Goal: Task Accomplishment & Management: Use online tool/utility

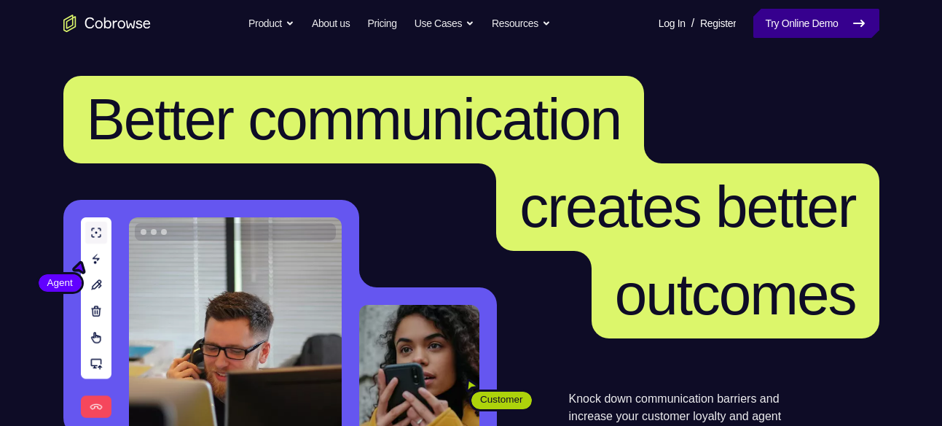
click at [789, 13] on link "Try Online Demo" at bounding box center [816, 23] width 125 height 29
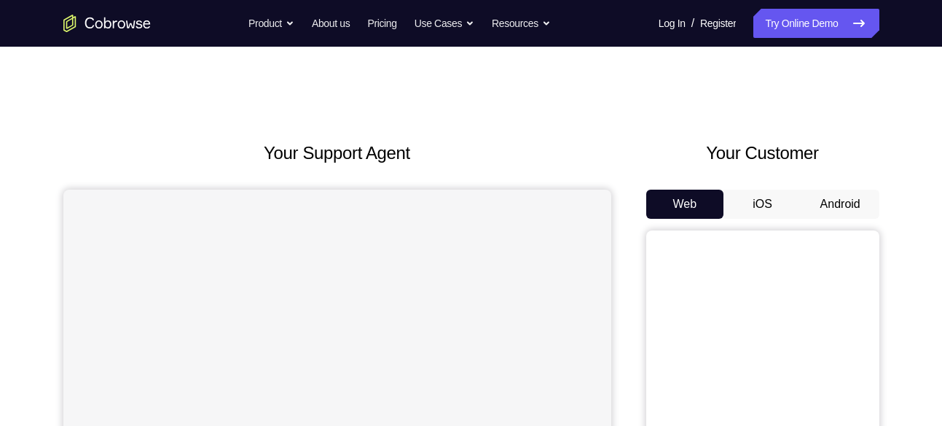
click at [832, 194] on button "Android" at bounding box center [841, 204] width 78 height 29
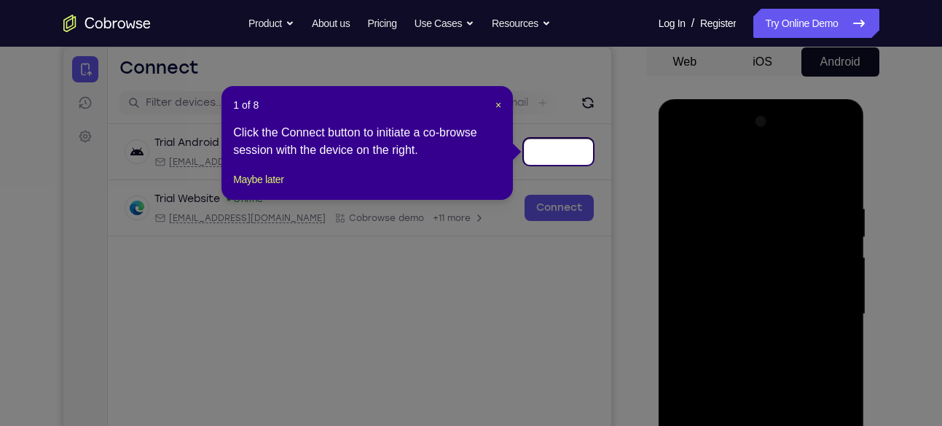
scroll to position [141, 0]
click at [501, 106] on span "×" at bounding box center [499, 106] width 6 height 12
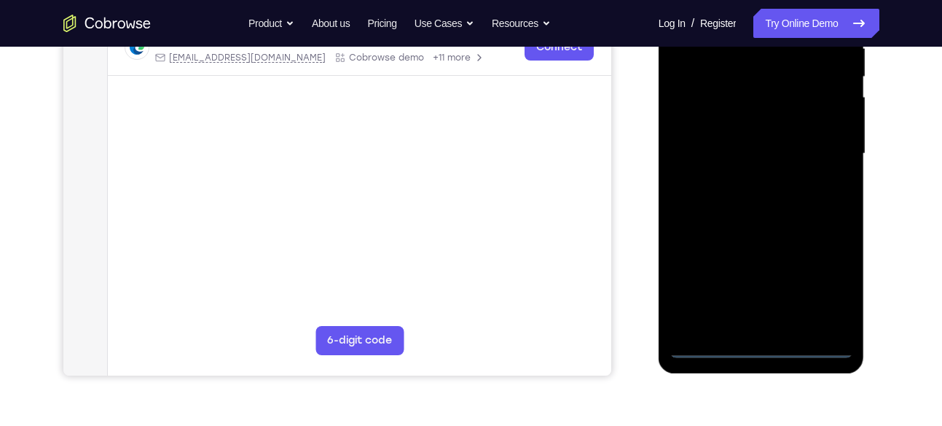
scroll to position [305, 0]
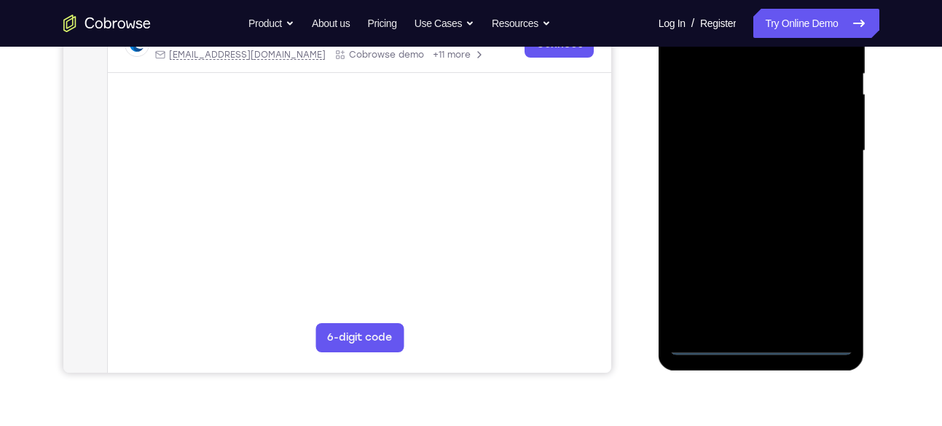
click at [765, 342] on div at bounding box center [762, 151] width 184 height 408
click at [826, 287] on div at bounding box center [762, 151] width 184 height 408
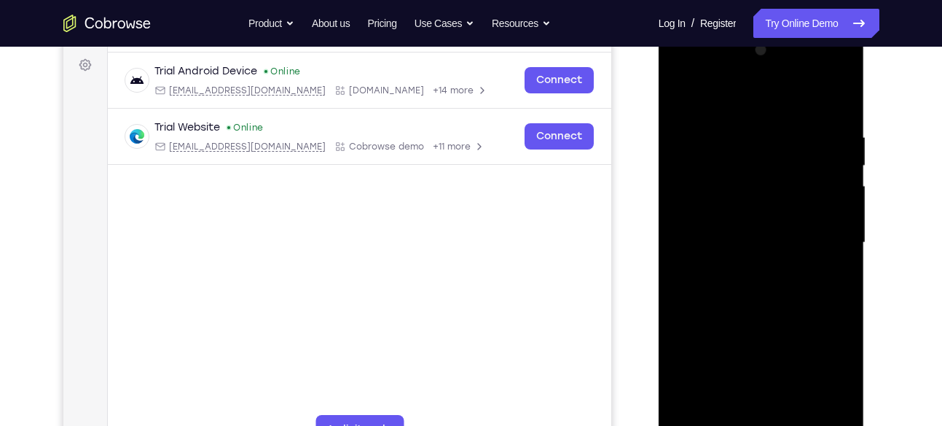
scroll to position [213, 0]
click at [694, 69] on div at bounding box center [762, 243] width 184 height 408
click at [830, 238] on div at bounding box center [762, 243] width 184 height 408
click at [744, 268] on div at bounding box center [762, 243] width 184 height 408
click at [736, 219] on div at bounding box center [762, 243] width 184 height 408
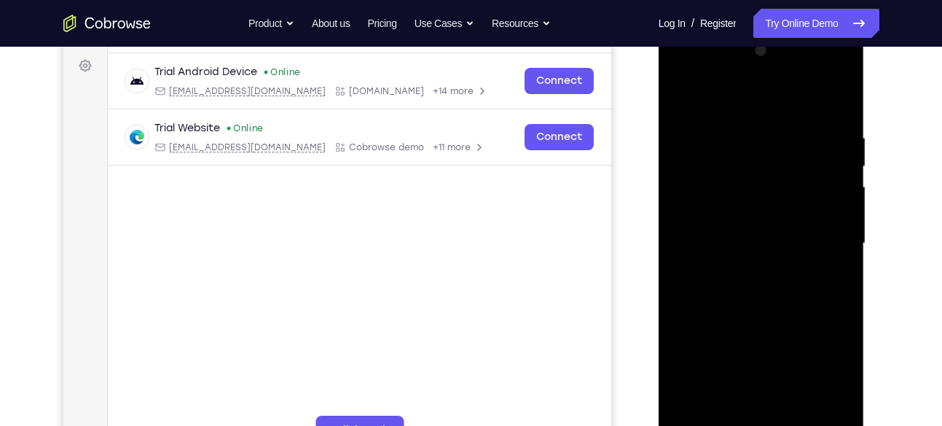
click at [736, 219] on div at bounding box center [762, 243] width 184 height 408
click at [711, 216] on div at bounding box center [762, 243] width 184 height 408
click at [696, 212] on div at bounding box center [762, 243] width 184 height 408
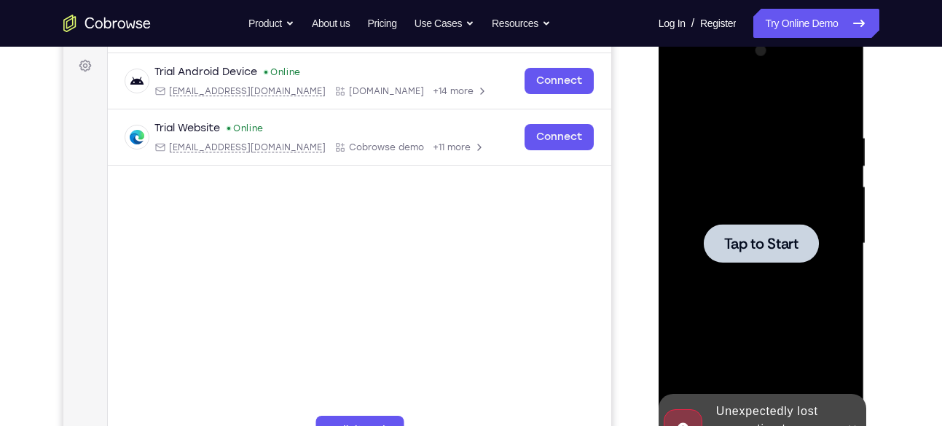
click at [709, 207] on div at bounding box center [762, 243] width 184 height 408
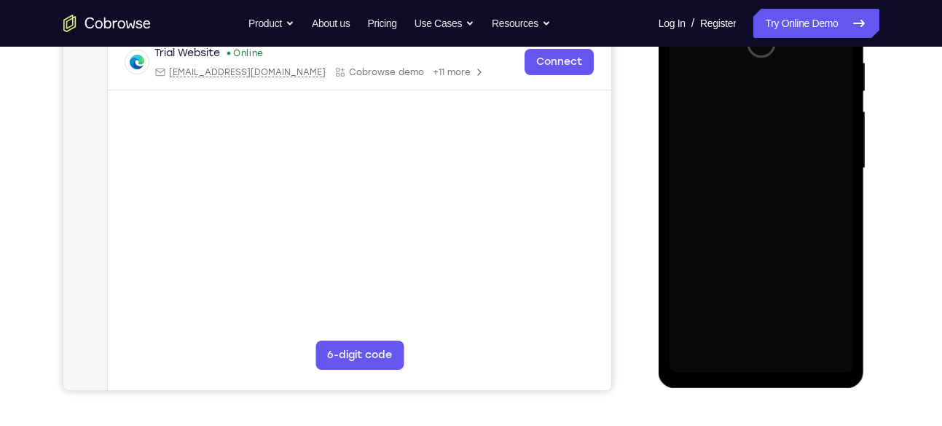
scroll to position [289, 0]
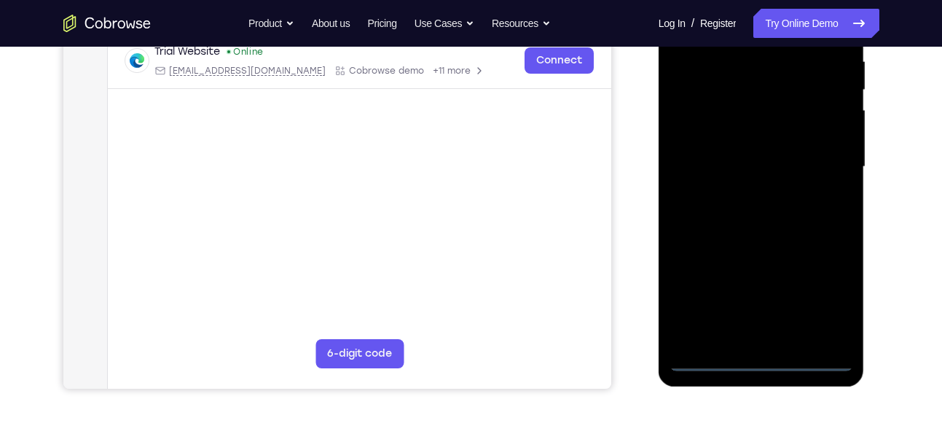
click at [762, 362] on div at bounding box center [762, 167] width 184 height 408
click at [816, 300] on div at bounding box center [762, 167] width 184 height 408
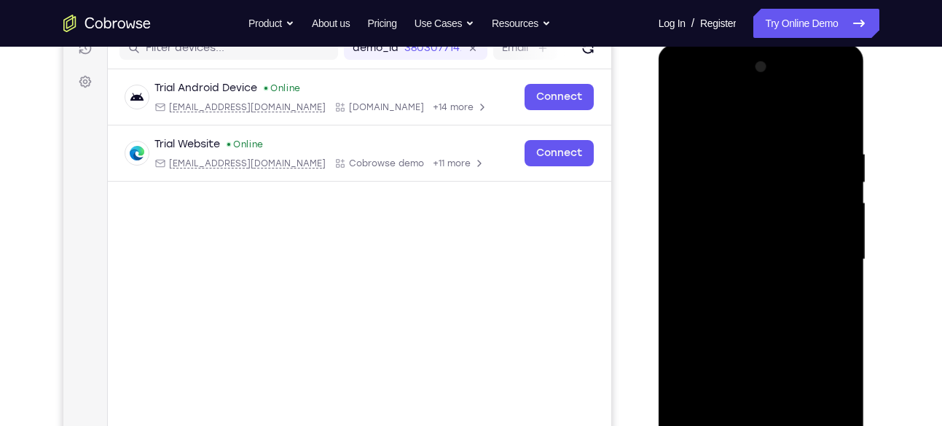
scroll to position [196, 0]
click at [707, 90] on div at bounding box center [762, 260] width 184 height 408
click at [821, 250] on div at bounding box center [762, 260] width 184 height 408
click at [746, 286] on div at bounding box center [762, 260] width 184 height 408
drag, startPoint x: 746, startPoint y: 286, endPoint x: 739, endPoint y: 241, distance: 44.9
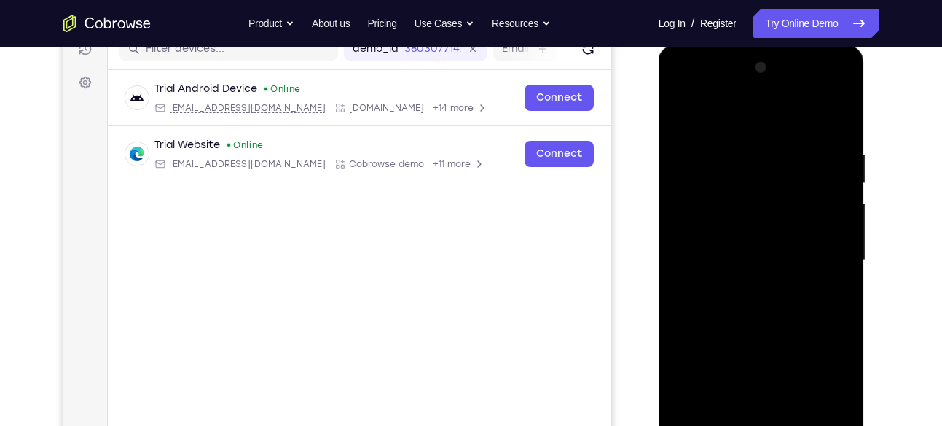
click at [739, 241] on div at bounding box center [762, 260] width 184 height 408
click at [737, 225] on div at bounding box center [762, 260] width 184 height 408
click at [714, 205] on div at bounding box center [762, 260] width 184 height 408
click at [714, 235] on div at bounding box center [762, 260] width 184 height 408
click at [702, 289] on div at bounding box center [762, 260] width 184 height 408
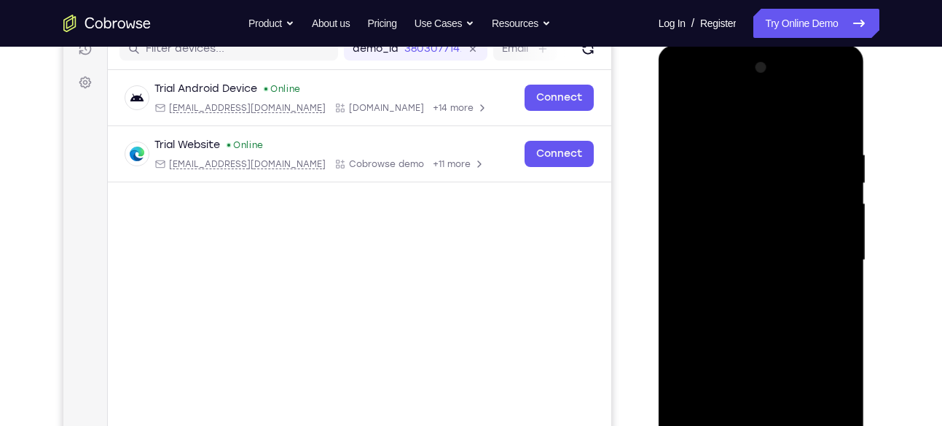
click at [741, 304] on div at bounding box center [762, 260] width 184 height 408
click at [836, 140] on div at bounding box center [762, 260] width 184 height 408
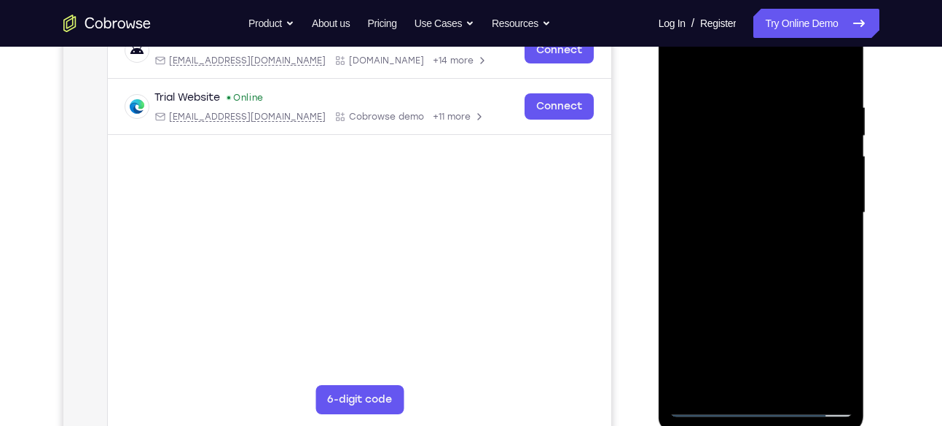
scroll to position [244, 0]
click at [835, 204] on div at bounding box center [762, 212] width 184 height 408
click at [835, 94] on div at bounding box center [762, 212] width 184 height 408
click at [773, 141] on div at bounding box center [762, 212] width 184 height 408
click at [843, 88] on div at bounding box center [762, 212] width 184 height 408
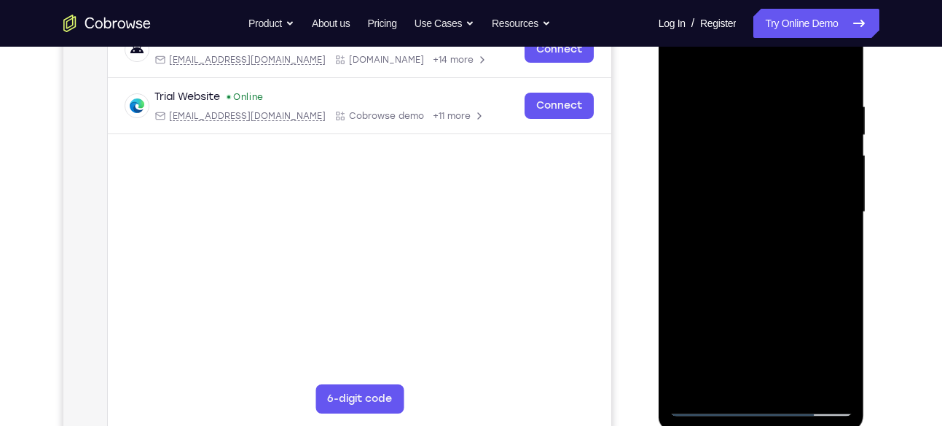
click at [843, 63] on div at bounding box center [762, 212] width 184 height 408
click at [797, 97] on div at bounding box center [762, 212] width 184 height 408
click at [715, 106] on div at bounding box center [762, 212] width 184 height 408
click at [681, 63] on div at bounding box center [762, 212] width 184 height 408
click at [722, 136] on div at bounding box center [762, 212] width 184 height 408
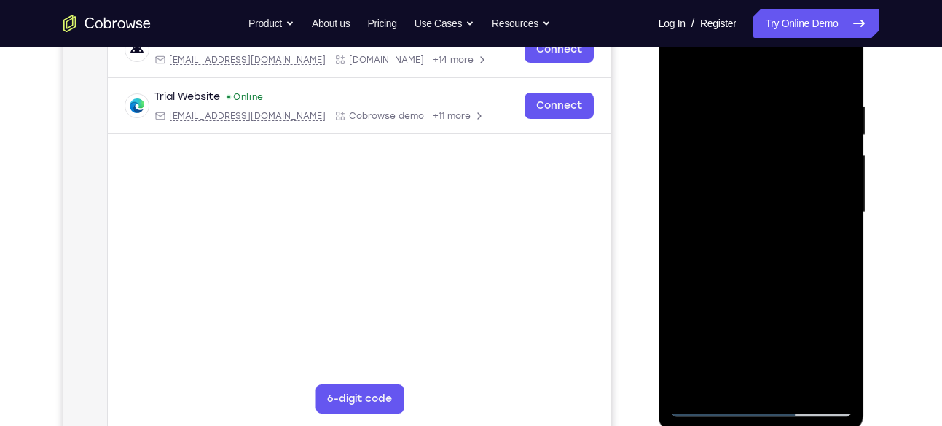
click at [676, 63] on div at bounding box center [762, 212] width 184 height 408
click at [712, 165] on div at bounding box center [762, 212] width 184 height 408
click at [683, 63] on div at bounding box center [762, 212] width 184 height 408
click at [789, 117] on div at bounding box center [762, 212] width 184 height 408
click at [791, 117] on div at bounding box center [762, 212] width 184 height 408
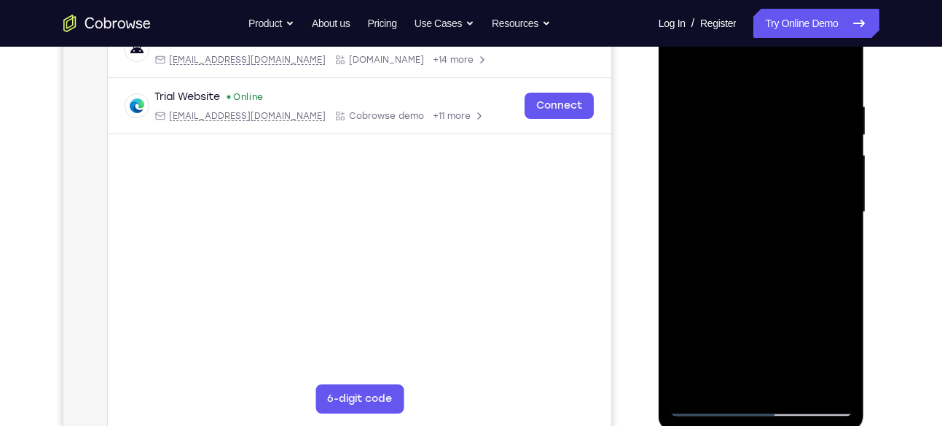
click at [827, 119] on div at bounding box center [762, 212] width 184 height 408
click at [792, 142] on div at bounding box center [762, 212] width 184 height 408
click at [789, 166] on div at bounding box center [762, 212] width 184 height 408
click at [793, 385] on div at bounding box center [762, 212] width 184 height 408
click at [771, 266] on div at bounding box center [762, 212] width 184 height 408
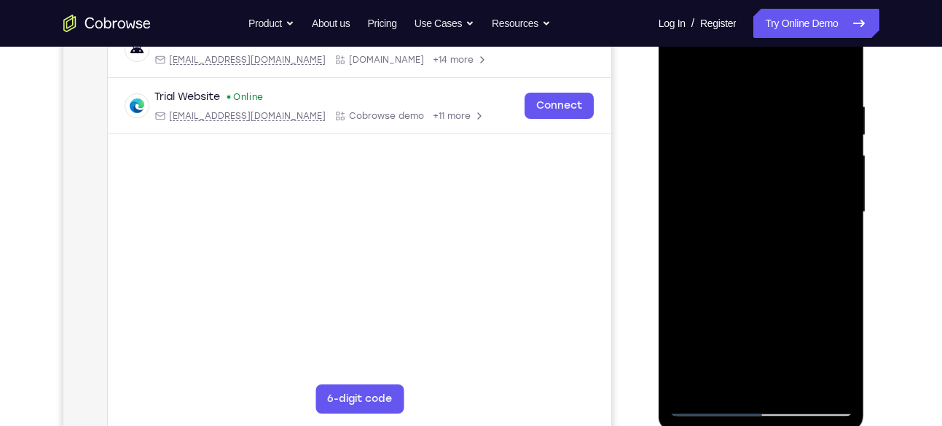
click at [787, 239] on div at bounding box center [762, 212] width 184 height 408
click at [760, 238] on div at bounding box center [762, 212] width 184 height 408
drag, startPoint x: 803, startPoint y: 200, endPoint x: 829, endPoint y: 289, distance: 92.2
click at [829, 289] on div at bounding box center [762, 212] width 184 height 408
drag, startPoint x: 820, startPoint y: 221, endPoint x: 835, endPoint y: 311, distance: 91.6
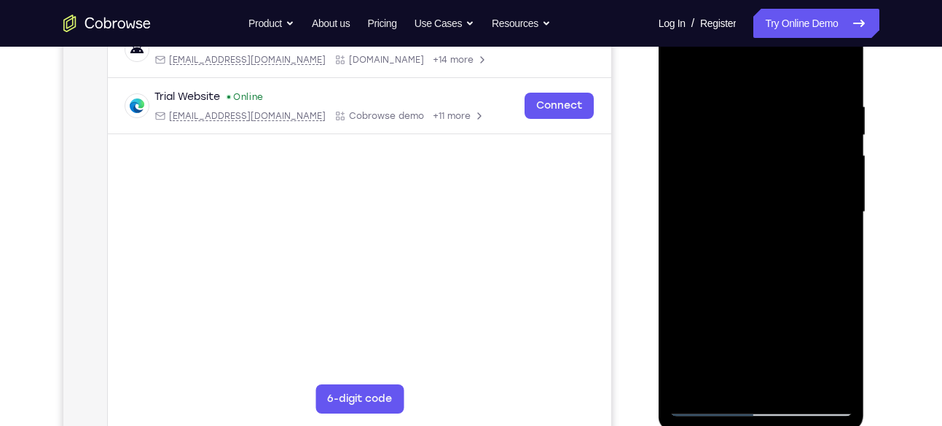
click at [835, 311] on div at bounding box center [762, 212] width 184 height 408
drag, startPoint x: 808, startPoint y: 200, endPoint x: 806, endPoint y: 309, distance: 109.4
click at [806, 309] on div at bounding box center [762, 212] width 184 height 408
drag, startPoint x: 811, startPoint y: 199, endPoint x: 813, endPoint y: 270, distance: 71.5
click at [813, 270] on div at bounding box center [762, 212] width 184 height 408
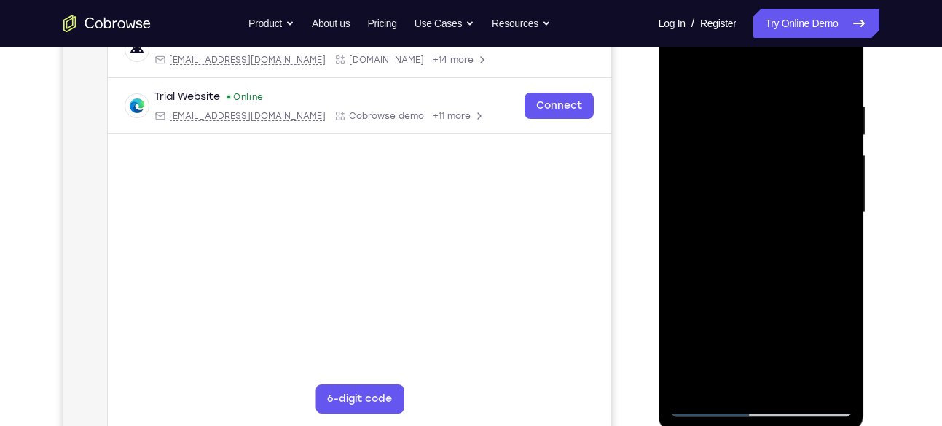
drag, startPoint x: 812, startPoint y: 177, endPoint x: 817, endPoint y: 308, distance: 131.3
click at [817, 308] on div at bounding box center [762, 212] width 184 height 408
drag, startPoint x: 811, startPoint y: 172, endPoint x: 812, endPoint y: 306, distance: 134.1
click at [812, 306] on div at bounding box center [762, 212] width 184 height 408
drag, startPoint x: 815, startPoint y: 191, endPoint x: 832, endPoint y: 308, distance: 118.7
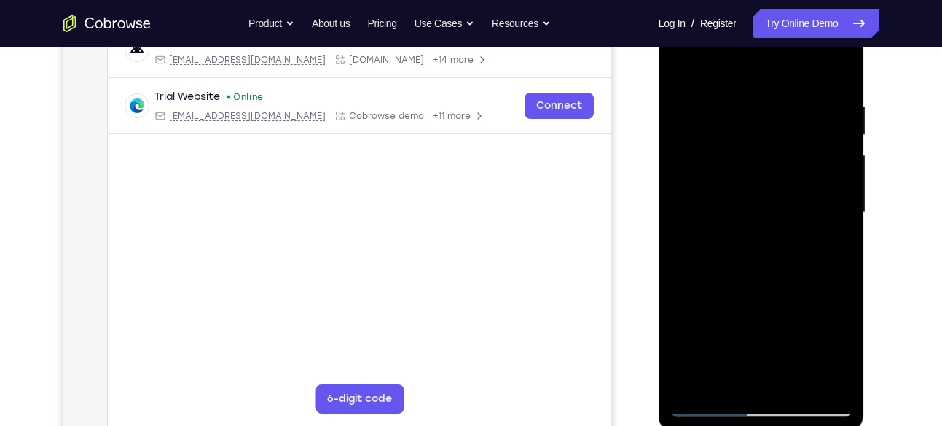
click at [832, 308] on div at bounding box center [762, 212] width 184 height 408
drag, startPoint x: 813, startPoint y: 196, endPoint x: 804, endPoint y: 320, distance: 124.2
click at [804, 324] on div at bounding box center [762, 212] width 184 height 408
drag, startPoint x: 809, startPoint y: 301, endPoint x: 804, endPoint y: 240, distance: 61.4
click at [804, 240] on div at bounding box center [762, 212] width 184 height 408
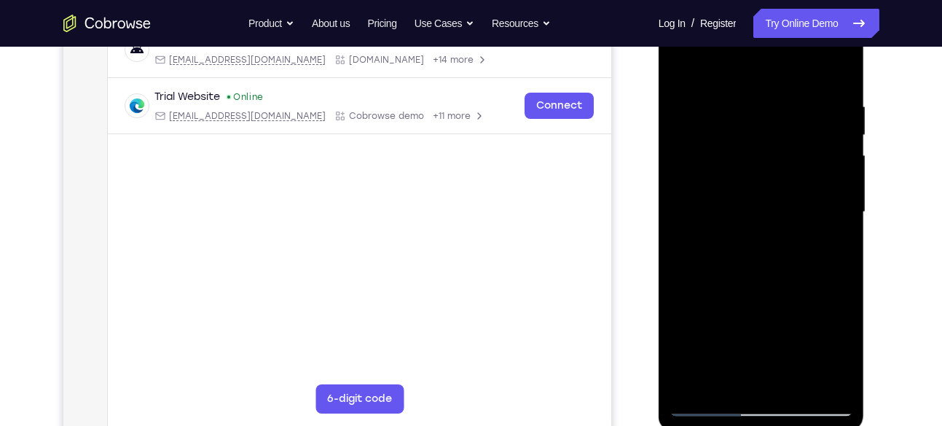
click at [744, 262] on div at bounding box center [762, 212] width 184 height 408
click at [840, 318] on div at bounding box center [762, 212] width 184 height 408
click at [687, 66] on div at bounding box center [762, 212] width 184 height 408
click at [794, 378] on div at bounding box center [762, 212] width 184 height 408
click at [745, 235] on div at bounding box center [762, 212] width 184 height 408
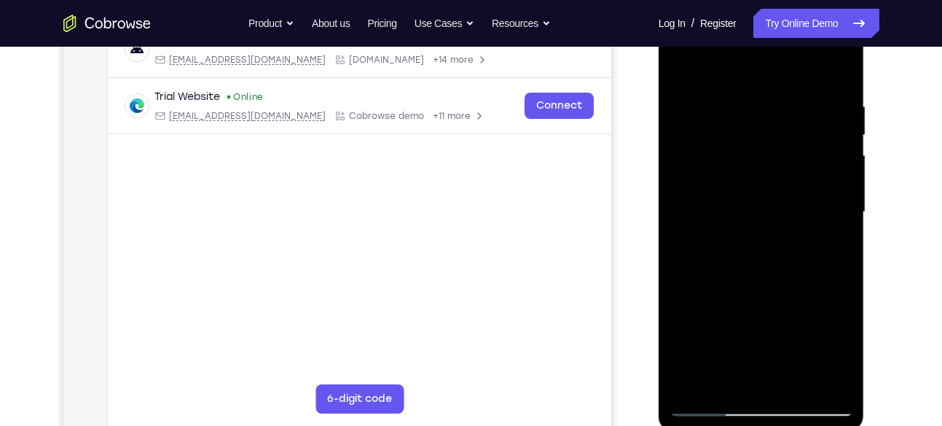
click at [743, 254] on div at bounding box center [762, 212] width 184 height 408
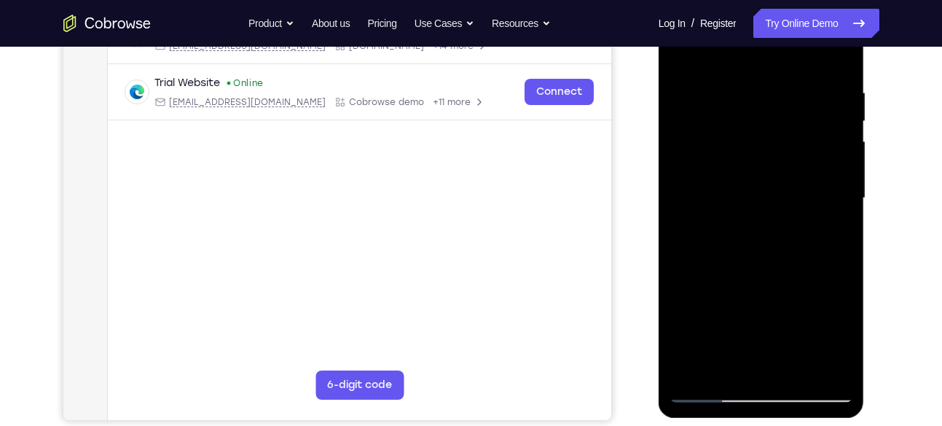
scroll to position [259, 0]
click at [709, 391] on div at bounding box center [762, 197] width 184 height 408
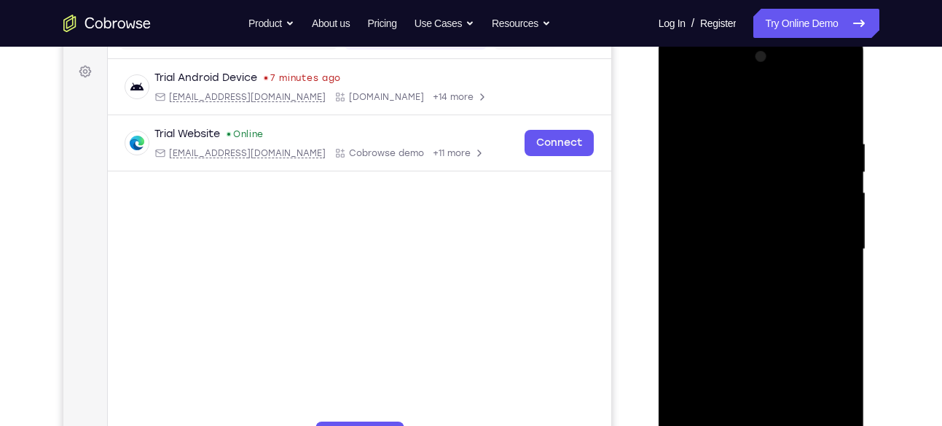
scroll to position [209, 0]
click at [684, 101] on div at bounding box center [762, 247] width 184 height 408
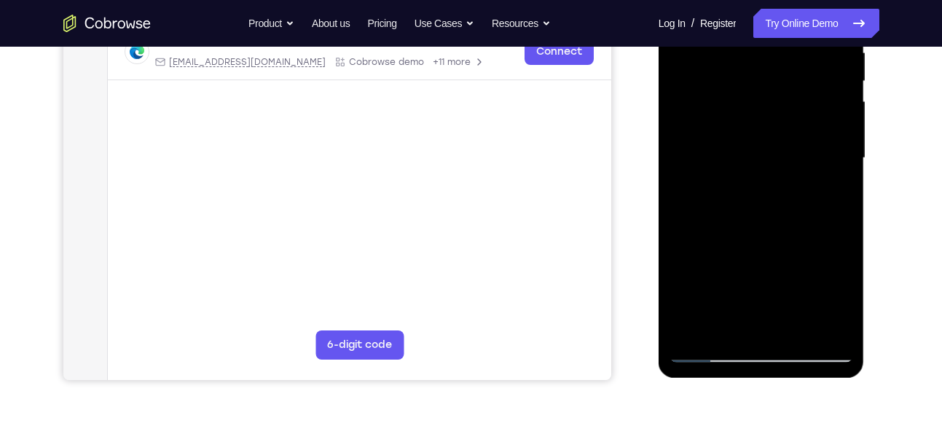
scroll to position [299, 0]
click at [798, 329] on div at bounding box center [762, 157] width 184 height 408
click at [711, 350] on div at bounding box center [762, 157] width 184 height 408
click at [733, 151] on div at bounding box center [762, 157] width 184 height 408
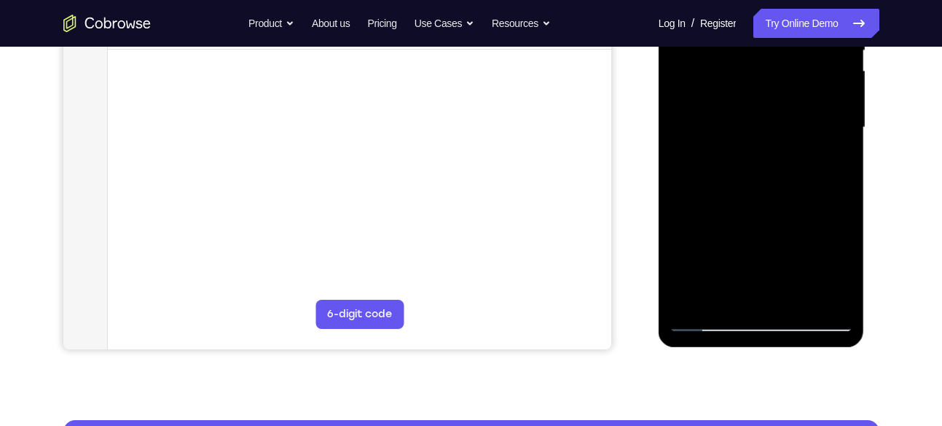
scroll to position [330, 0]
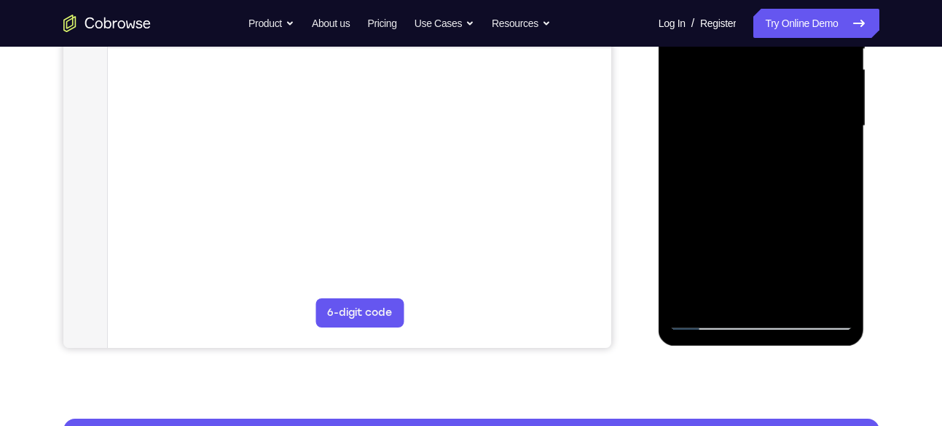
click at [711, 322] on div at bounding box center [762, 126] width 184 height 408
click at [759, 144] on div at bounding box center [762, 126] width 184 height 408
drag, startPoint x: 757, startPoint y: 151, endPoint x: 781, endPoint y: 219, distance: 72.6
click at [781, 219] on div at bounding box center [762, 126] width 184 height 408
drag, startPoint x: 810, startPoint y: 177, endPoint x: 811, endPoint y: 258, distance: 80.9
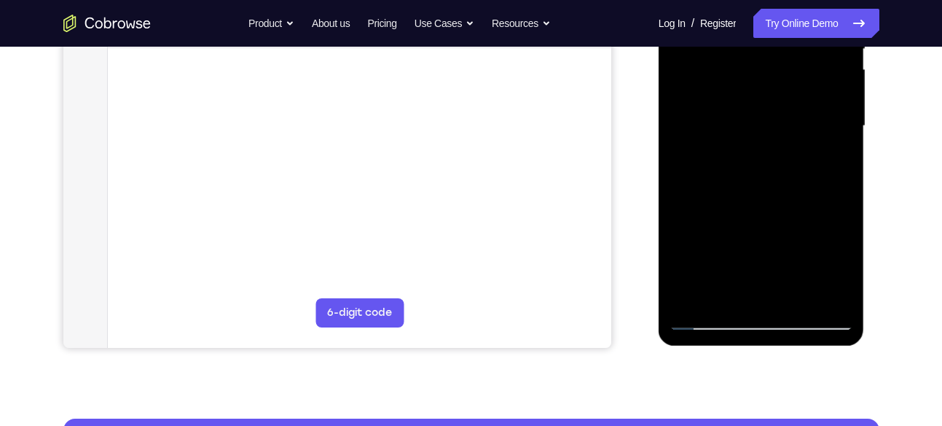
click at [811, 258] on div at bounding box center [762, 126] width 184 height 408
drag, startPoint x: 810, startPoint y: 151, endPoint x: 809, endPoint y: 220, distance: 69.3
click at [809, 220] on div at bounding box center [762, 126] width 184 height 408
drag, startPoint x: 774, startPoint y: 110, endPoint x: 813, endPoint y: 230, distance: 125.9
click at [813, 230] on div at bounding box center [762, 126] width 184 height 408
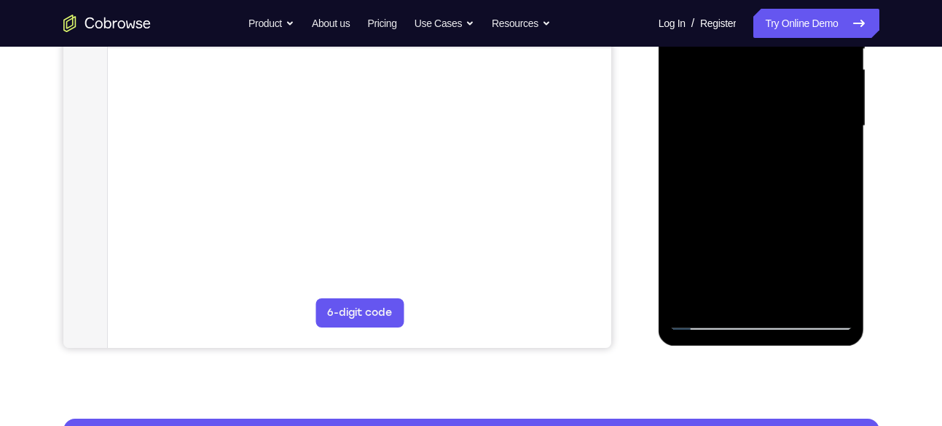
drag, startPoint x: 813, startPoint y: 149, endPoint x: 812, endPoint y: 276, distance: 126.8
click at [812, 276] on div at bounding box center [762, 126] width 184 height 408
drag, startPoint x: 800, startPoint y: 161, endPoint x: 797, endPoint y: 243, distance: 81.7
click at [797, 243] on div at bounding box center [762, 126] width 184 height 408
drag, startPoint x: 804, startPoint y: 138, endPoint x: 812, endPoint y: 281, distance: 142.4
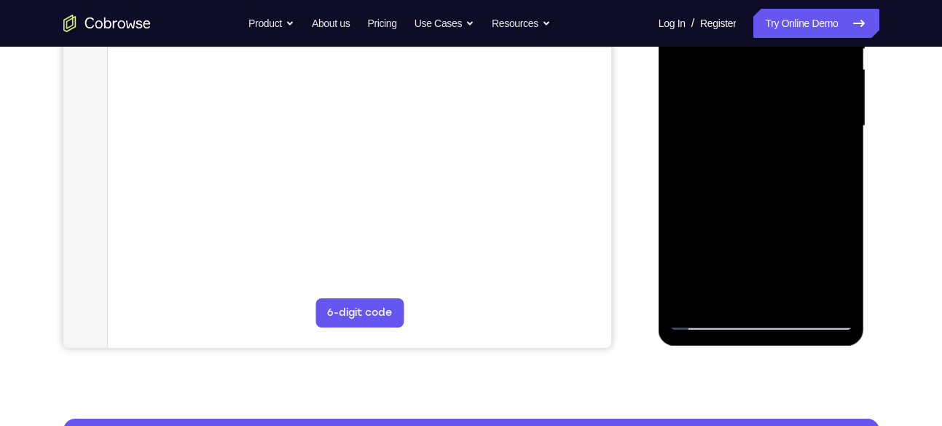
click at [812, 281] on div at bounding box center [762, 126] width 184 height 408
click at [760, 165] on div at bounding box center [762, 126] width 184 height 408
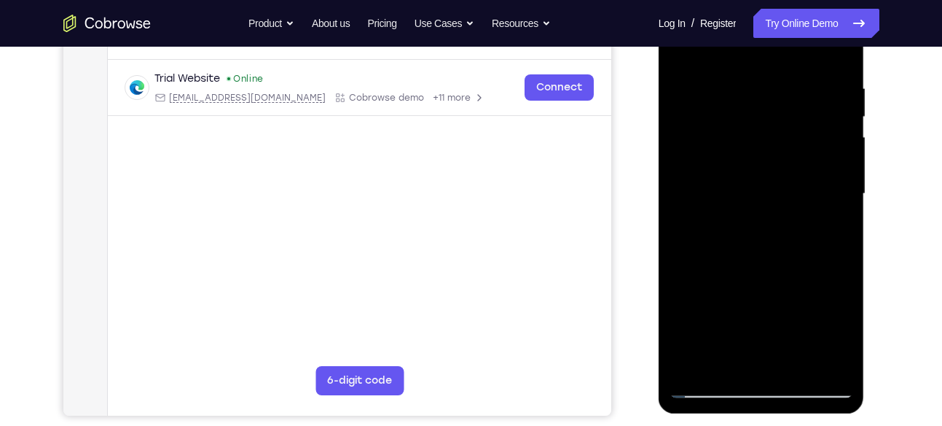
scroll to position [263, 0]
click at [712, 388] on div at bounding box center [762, 193] width 184 height 408
drag, startPoint x: 804, startPoint y: 224, endPoint x: 808, endPoint y: 281, distance: 57.7
click at [808, 281] on div at bounding box center [762, 193] width 184 height 408
drag, startPoint x: 805, startPoint y: 184, endPoint x: 816, endPoint y: 319, distance: 134.5
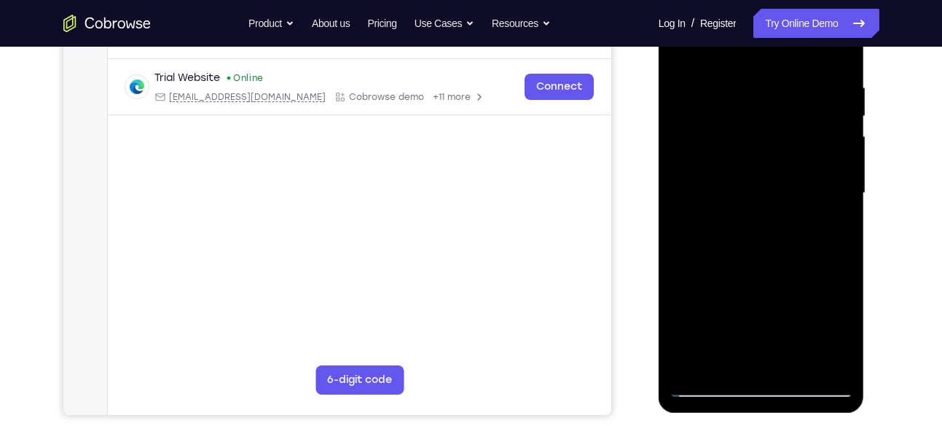
click at [816, 319] on div at bounding box center [762, 193] width 184 height 408
drag, startPoint x: 812, startPoint y: 141, endPoint x: 808, endPoint y: 239, distance: 98.5
click at [808, 239] on div at bounding box center [762, 193] width 184 height 408
click at [815, 180] on div at bounding box center [762, 193] width 184 height 408
click at [752, 188] on div at bounding box center [762, 193] width 184 height 408
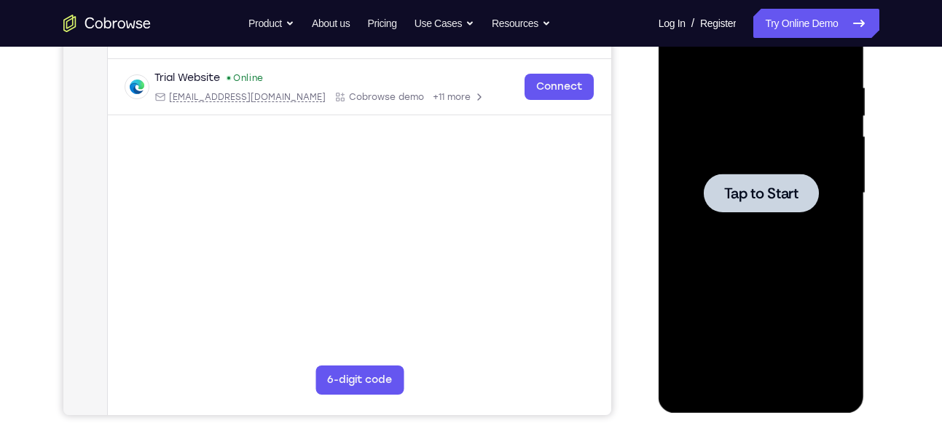
click at [729, 181] on div at bounding box center [761, 192] width 115 height 39
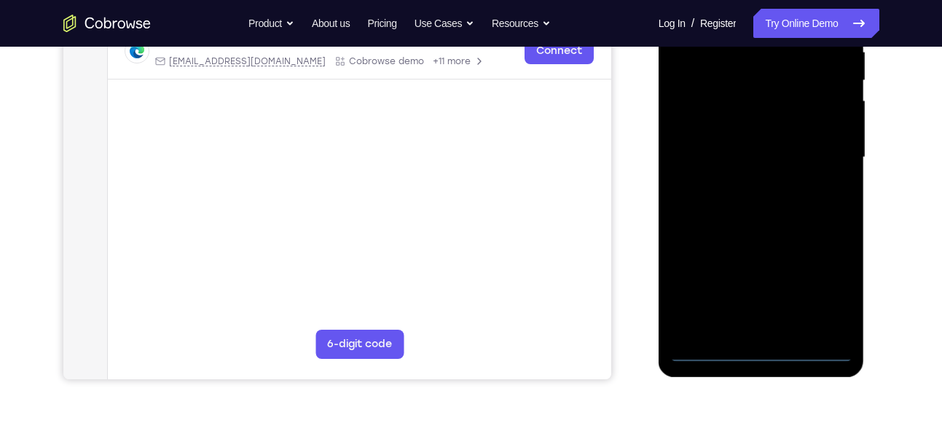
scroll to position [344, 0]
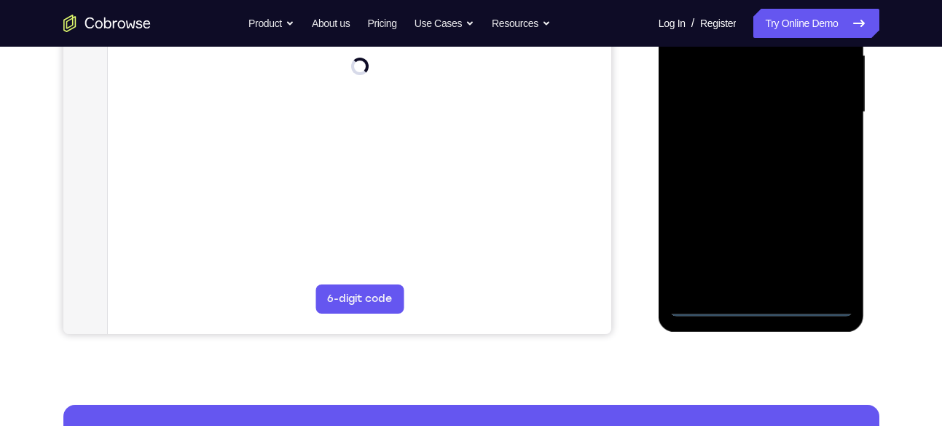
click at [761, 302] on div at bounding box center [762, 112] width 184 height 408
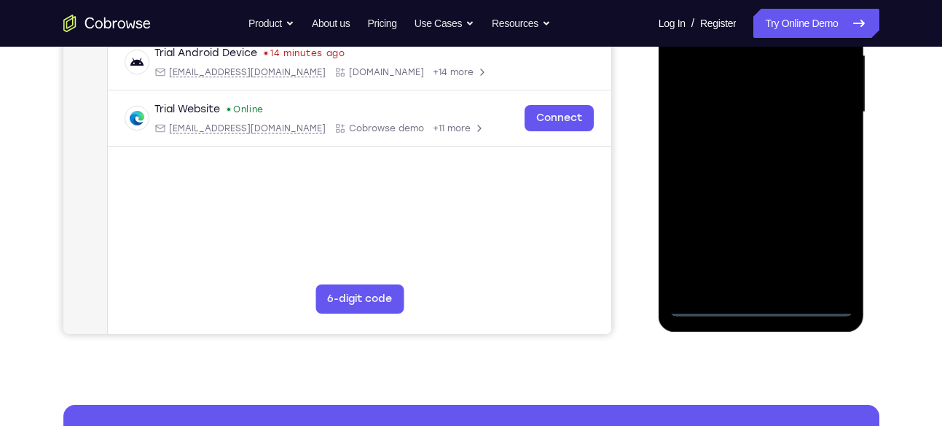
click at [824, 240] on div at bounding box center [762, 112] width 184 height 408
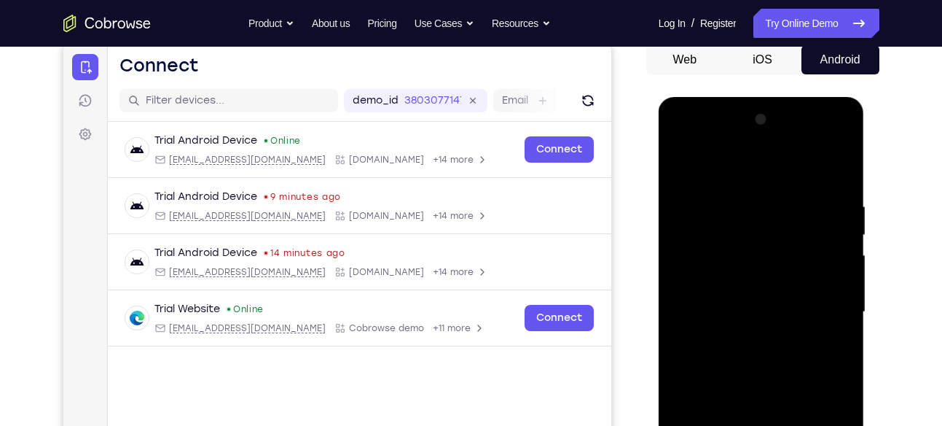
scroll to position [143, 0]
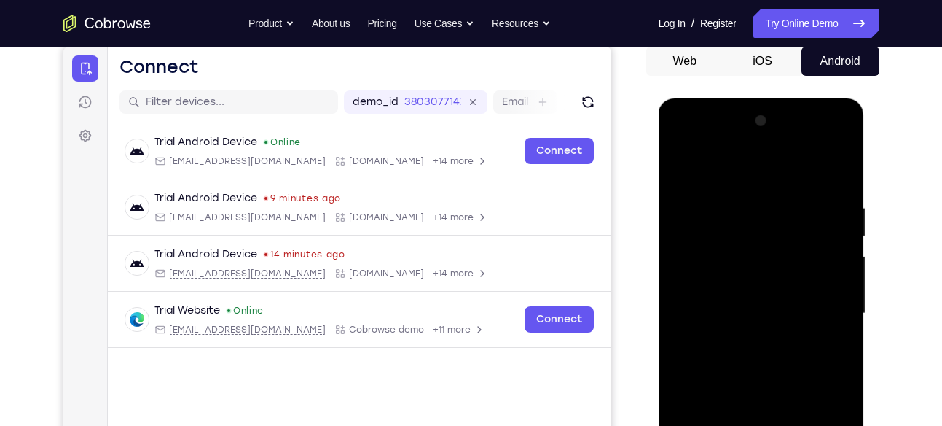
click at [699, 144] on div at bounding box center [762, 313] width 184 height 408
click at [820, 305] on div at bounding box center [762, 313] width 184 height 408
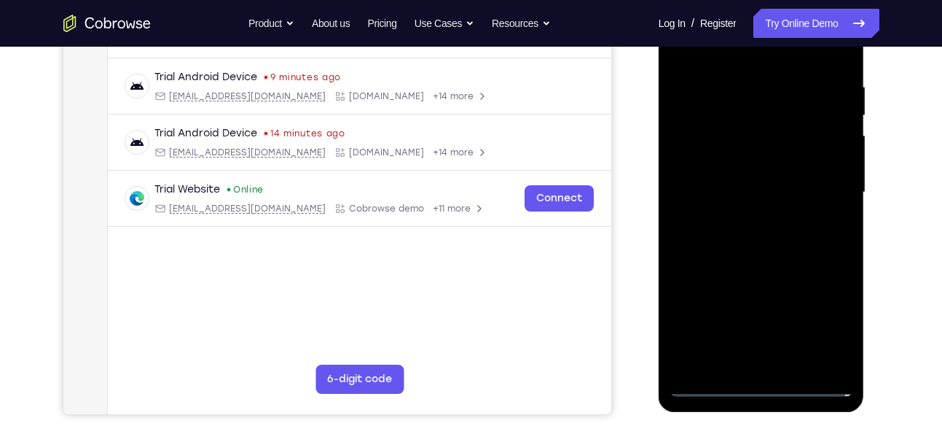
scroll to position [265, 0]
click at [744, 319] on div at bounding box center [762, 192] width 184 height 408
click at [743, 221] on div at bounding box center [762, 192] width 184 height 408
click at [760, 174] on div at bounding box center [762, 192] width 184 height 408
click at [732, 155] on div at bounding box center [762, 192] width 184 height 408
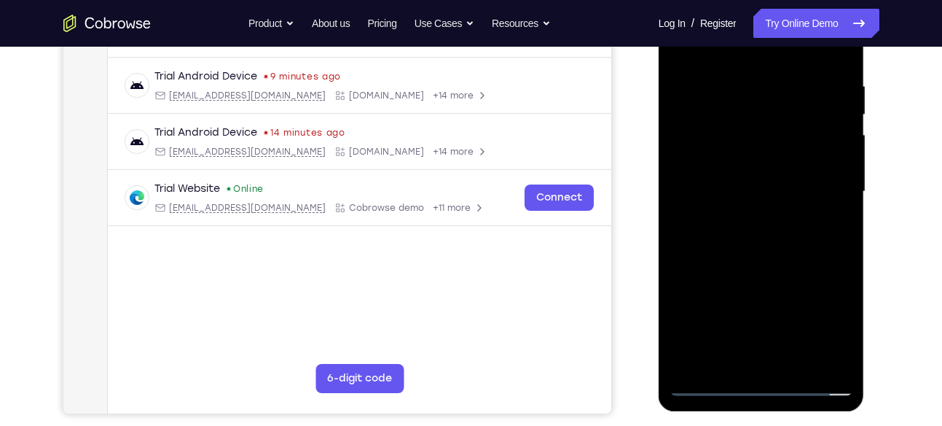
click at [718, 194] on div at bounding box center [762, 192] width 184 height 408
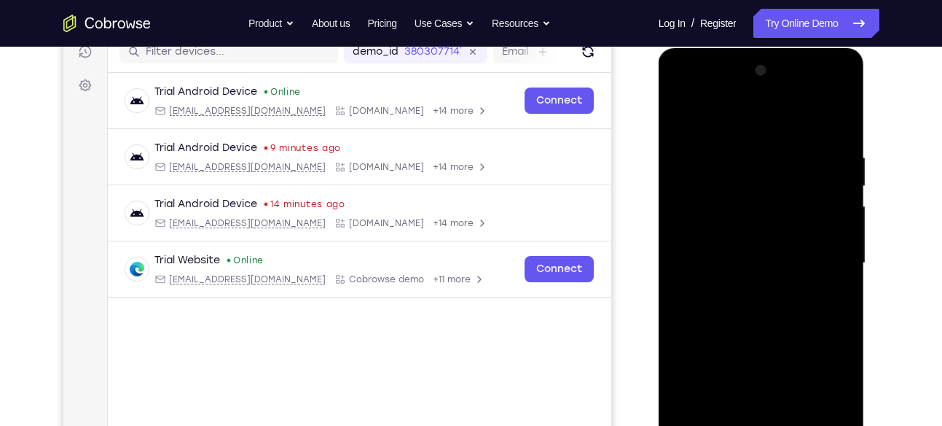
scroll to position [189, 0]
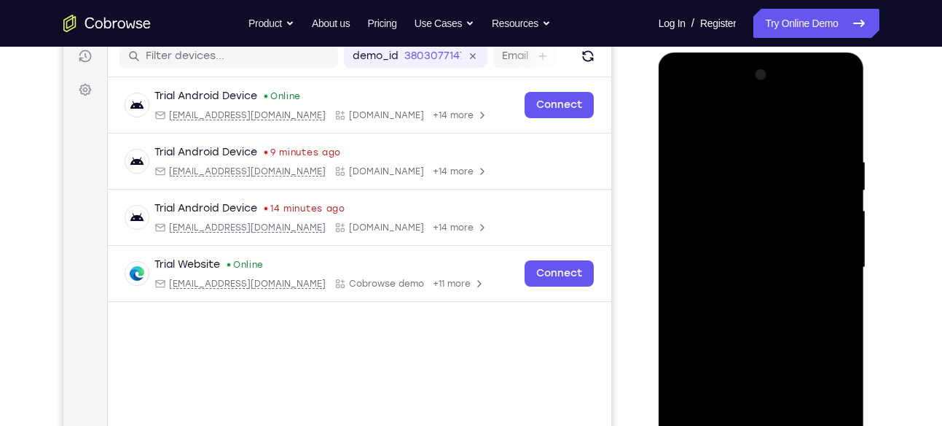
click at [714, 312] on div at bounding box center [762, 267] width 184 height 408
click at [757, 150] on div at bounding box center [762, 267] width 184 height 408
click at [781, 325] on div at bounding box center [762, 267] width 184 height 408
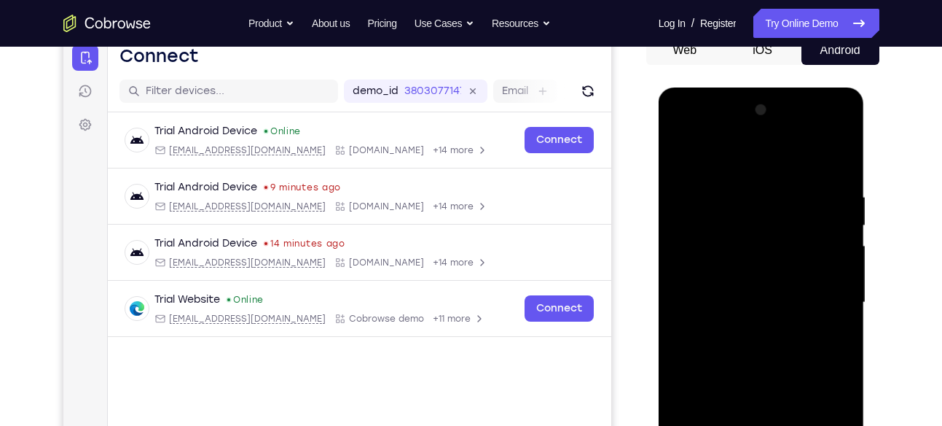
scroll to position [151, 0]
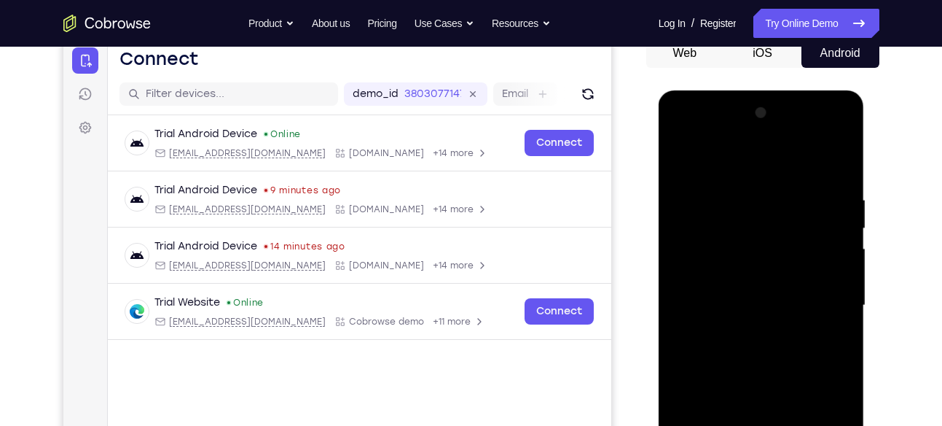
click at [746, 197] on div at bounding box center [762, 305] width 184 height 408
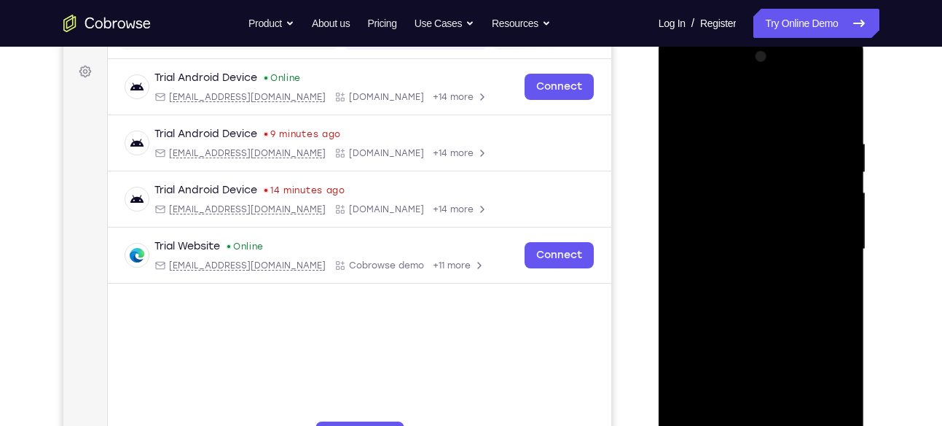
scroll to position [213, 0]
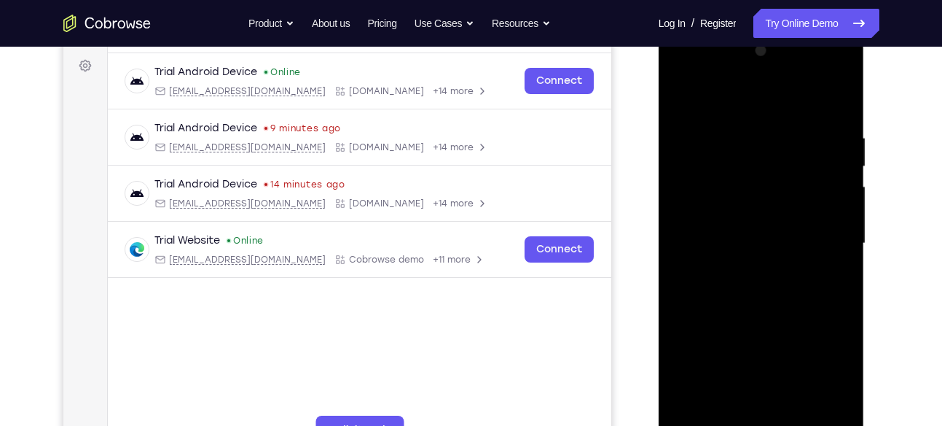
click at [838, 218] on div at bounding box center [762, 243] width 184 height 408
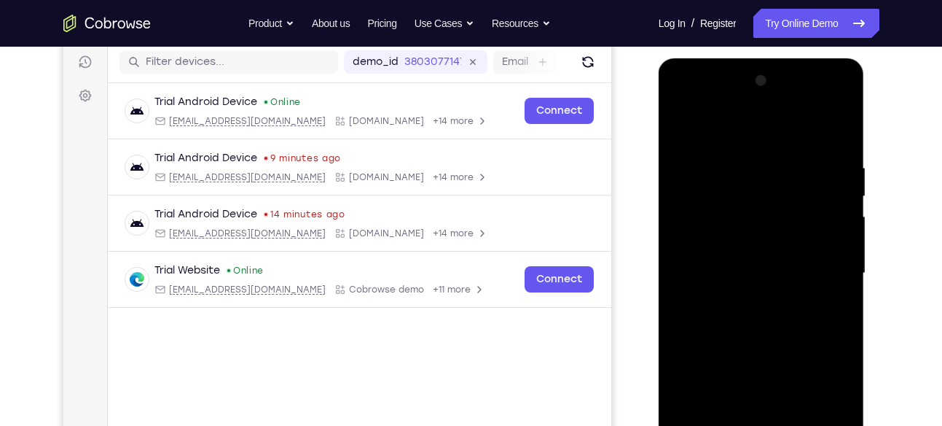
scroll to position [189, 0]
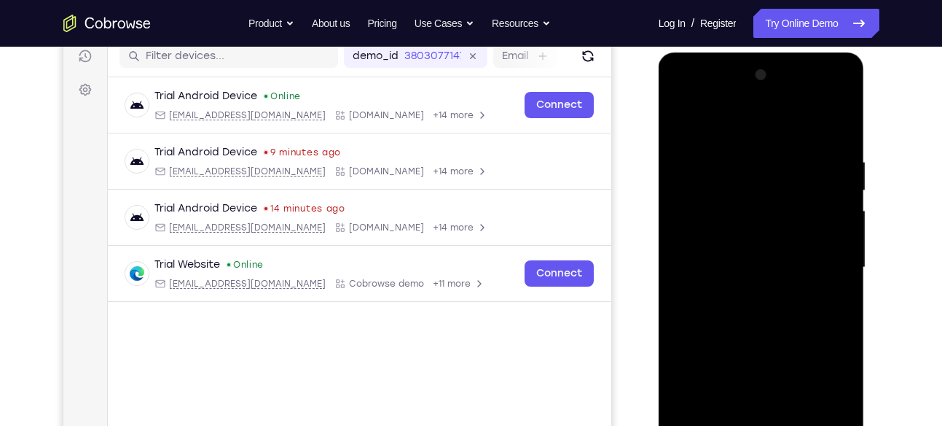
click at [681, 275] on div at bounding box center [762, 267] width 184 height 408
click at [824, 125] on div at bounding box center [762, 267] width 184 height 408
click at [839, 215] on div at bounding box center [762, 267] width 184 height 408
click at [707, 122] on div at bounding box center [762, 267] width 184 height 408
click at [828, 285] on div at bounding box center [762, 267] width 184 height 408
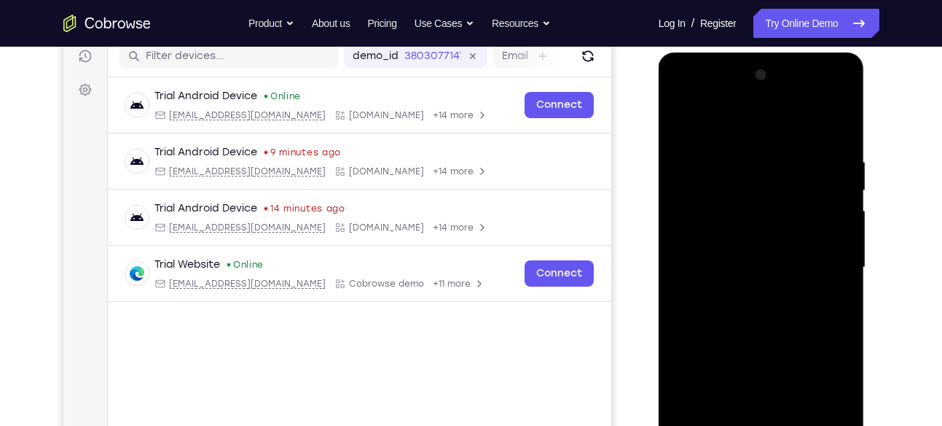
click at [683, 120] on div at bounding box center [762, 267] width 184 height 408
click at [760, 171] on div at bounding box center [762, 267] width 184 height 408
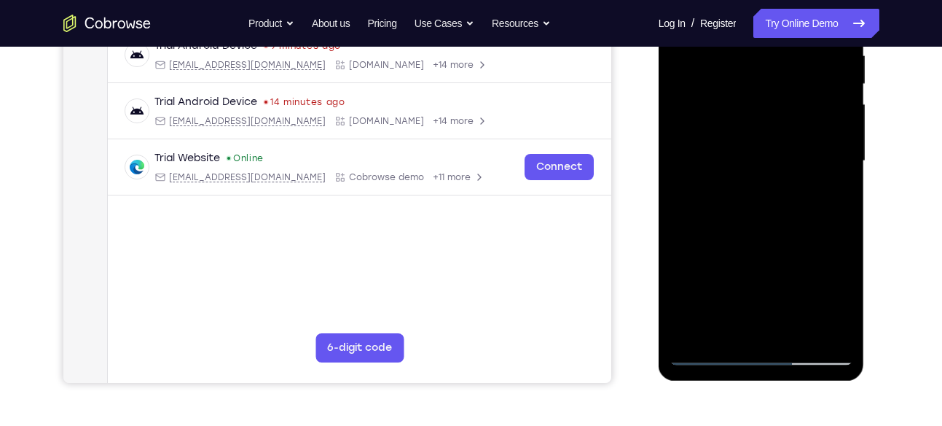
scroll to position [296, 0]
click at [704, 333] on div at bounding box center [762, 160] width 184 height 408
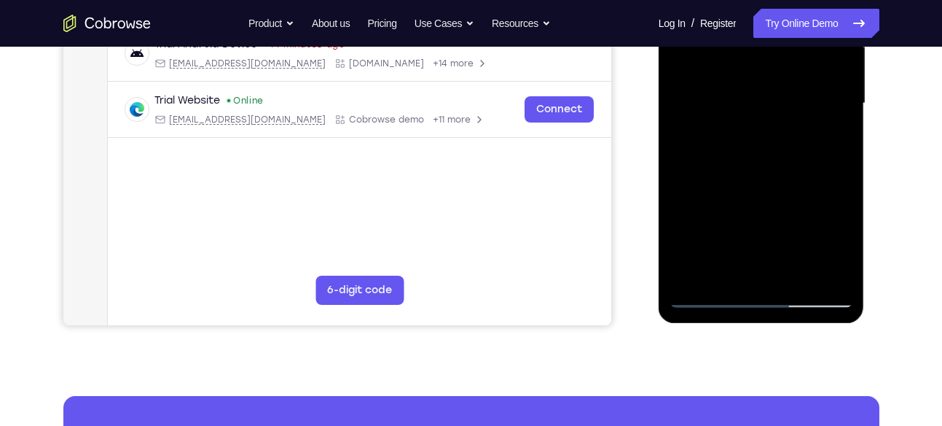
scroll to position [354, 0]
click at [800, 275] on div at bounding box center [762, 103] width 184 height 408
click at [748, 154] on div at bounding box center [762, 103] width 184 height 408
click at [786, 128] on div at bounding box center [762, 103] width 184 height 408
click at [738, 124] on div at bounding box center [762, 103] width 184 height 408
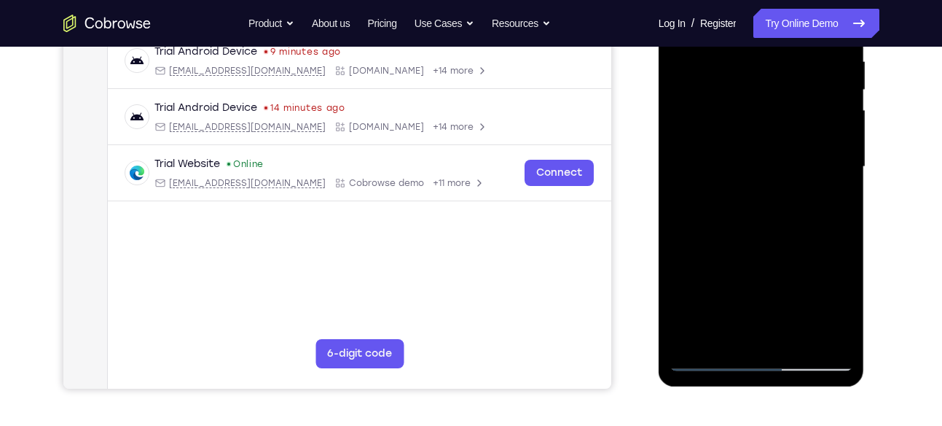
scroll to position [288, 0]
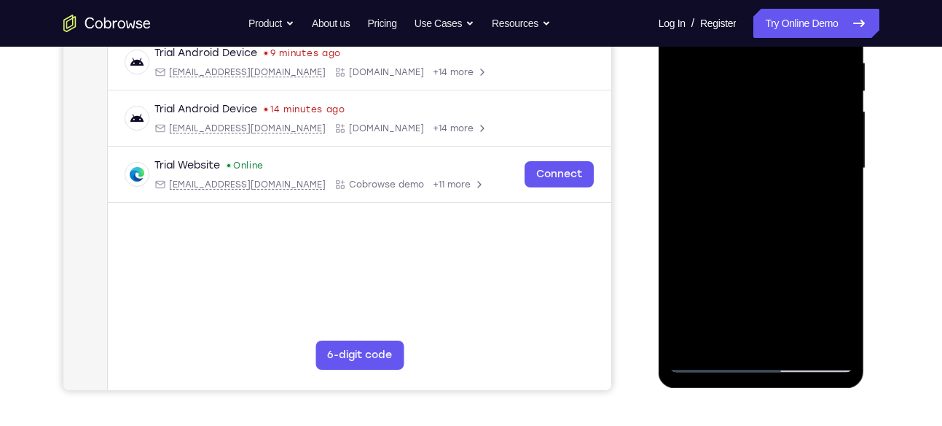
drag, startPoint x: 794, startPoint y: 204, endPoint x: 821, endPoint y: 254, distance: 56.4
click at [821, 254] on div at bounding box center [762, 168] width 184 height 408
drag, startPoint x: 824, startPoint y: 158, endPoint x: 823, endPoint y: 261, distance: 102.8
click at [823, 261] on div at bounding box center [762, 168] width 184 height 408
drag, startPoint x: 816, startPoint y: 149, endPoint x: 816, endPoint y: 263, distance: 114.4
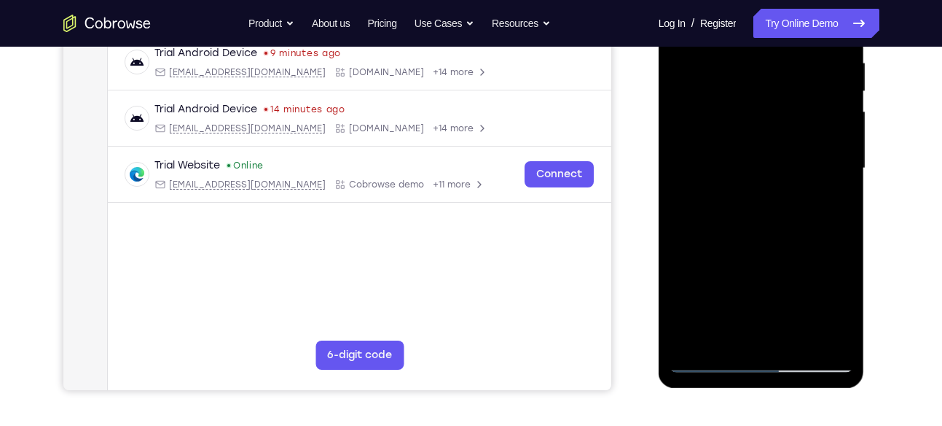
click at [816, 263] on div at bounding box center [762, 168] width 184 height 408
drag, startPoint x: 811, startPoint y: 146, endPoint x: 788, endPoint y: 270, distance: 126.7
click at [788, 270] on div at bounding box center [762, 168] width 184 height 408
drag, startPoint x: 807, startPoint y: 142, endPoint x: 811, endPoint y: 241, distance: 99.2
click at [811, 241] on div at bounding box center [762, 168] width 184 height 408
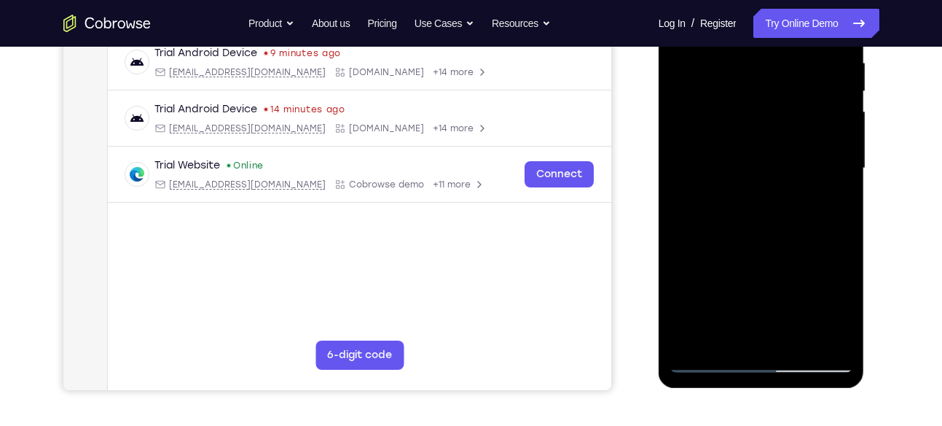
drag, startPoint x: 827, startPoint y: 125, endPoint x: 816, endPoint y: 240, distance: 115.8
click at [816, 240] on div at bounding box center [762, 168] width 184 height 408
click at [748, 281] on div at bounding box center [762, 168] width 184 height 408
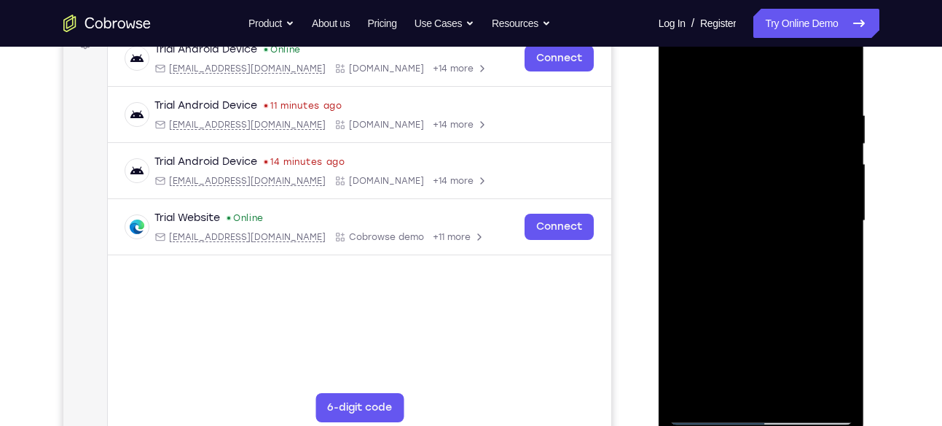
click at [684, 69] on div at bounding box center [762, 221] width 184 height 408
click at [846, 73] on div at bounding box center [762, 221] width 184 height 408
click at [800, 394] on div at bounding box center [762, 221] width 184 height 408
click at [725, 241] on div at bounding box center [762, 221] width 184 height 408
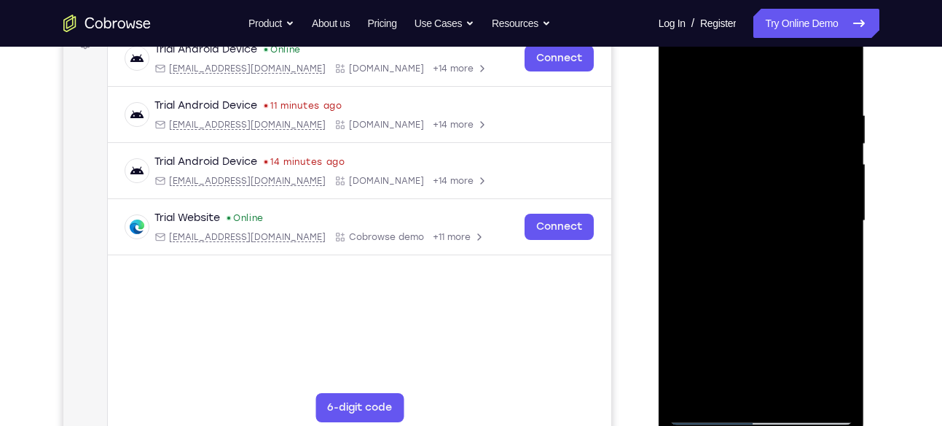
drag, startPoint x: 801, startPoint y: 200, endPoint x: 806, endPoint y: 340, distance: 140.0
click at [806, 340] on div at bounding box center [762, 221] width 184 height 408
drag, startPoint x: 821, startPoint y: 201, endPoint x: 828, endPoint y: 336, distance: 135.0
click at [828, 336] on div at bounding box center [762, 221] width 184 height 408
drag, startPoint x: 830, startPoint y: 205, endPoint x: 812, endPoint y: 337, distance: 133.2
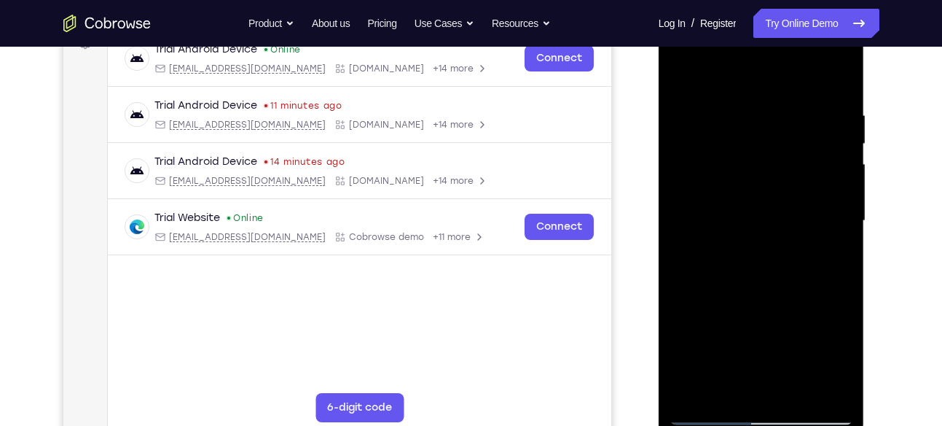
click at [812, 337] on div at bounding box center [762, 221] width 184 height 408
drag, startPoint x: 819, startPoint y: 213, endPoint x: 801, endPoint y: 351, distance: 139.6
click at [801, 351] on div at bounding box center [762, 221] width 184 height 408
drag, startPoint x: 816, startPoint y: 200, endPoint x: 805, endPoint y: 358, distance: 157.8
click at [805, 358] on div at bounding box center [762, 221] width 184 height 408
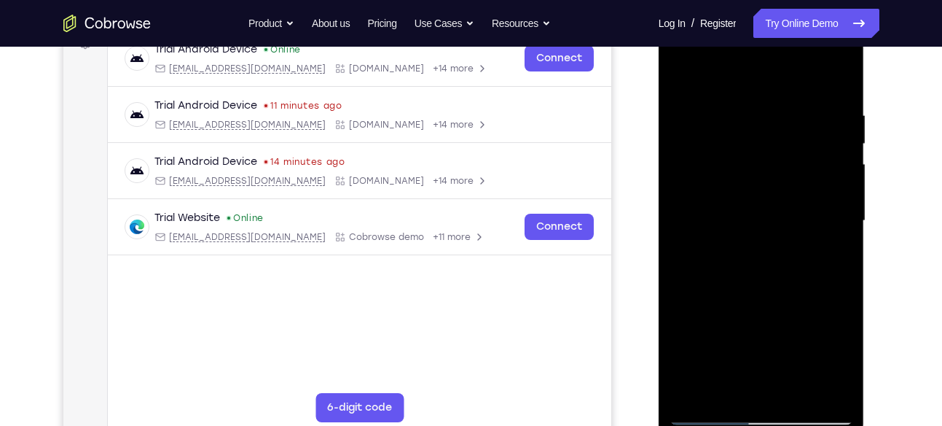
drag, startPoint x: 818, startPoint y: 198, endPoint x: 797, endPoint y: 306, distance: 110.6
click at [797, 306] on div at bounding box center [762, 221] width 184 height 408
drag, startPoint x: 807, startPoint y: 122, endPoint x: 795, endPoint y: 272, distance: 150.6
click at [795, 272] on div at bounding box center [762, 221] width 184 height 408
drag, startPoint x: 811, startPoint y: 159, endPoint x: 813, endPoint y: 277, distance: 118.1
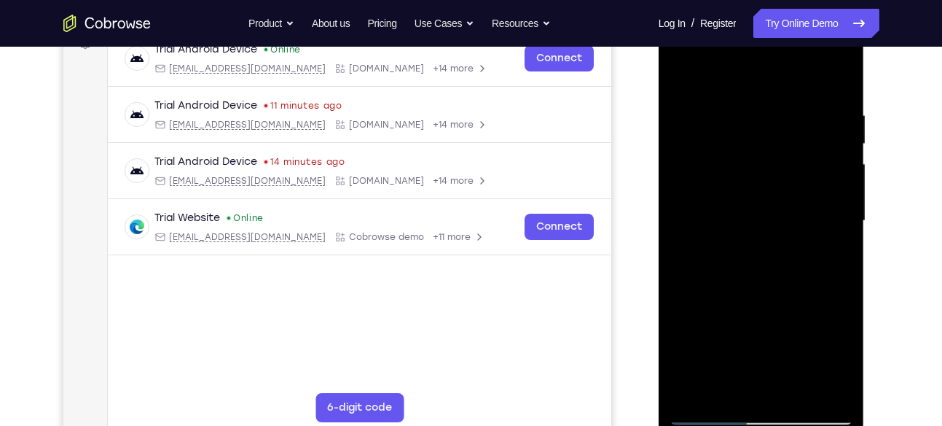
click at [813, 277] on div at bounding box center [762, 221] width 184 height 408
drag, startPoint x: 813, startPoint y: 277, endPoint x: 806, endPoint y: 171, distance: 105.9
click at [806, 171] on div at bounding box center [762, 221] width 184 height 408
drag, startPoint x: 819, startPoint y: 289, endPoint x: 811, endPoint y: 166, distance: 122.7
click at [811, 166] on div at bounding box center [762, 221] width 184 height 408
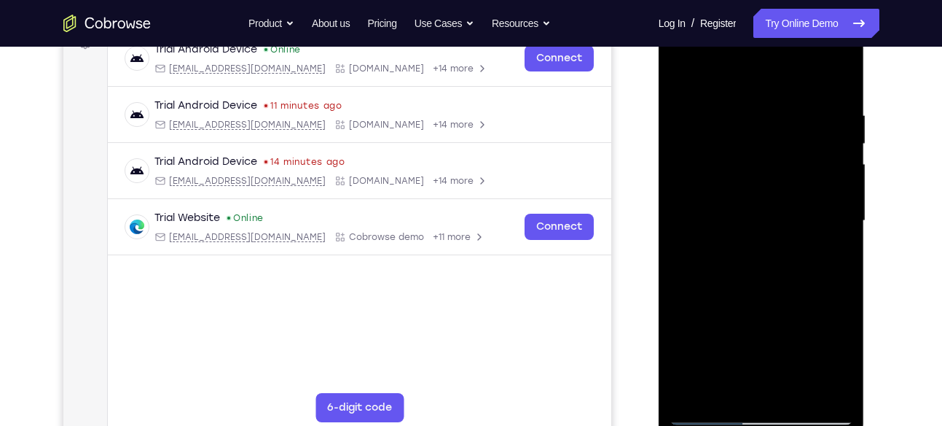
click at [773, 345] on div at bounding box center [762, 221] width 184 height 408
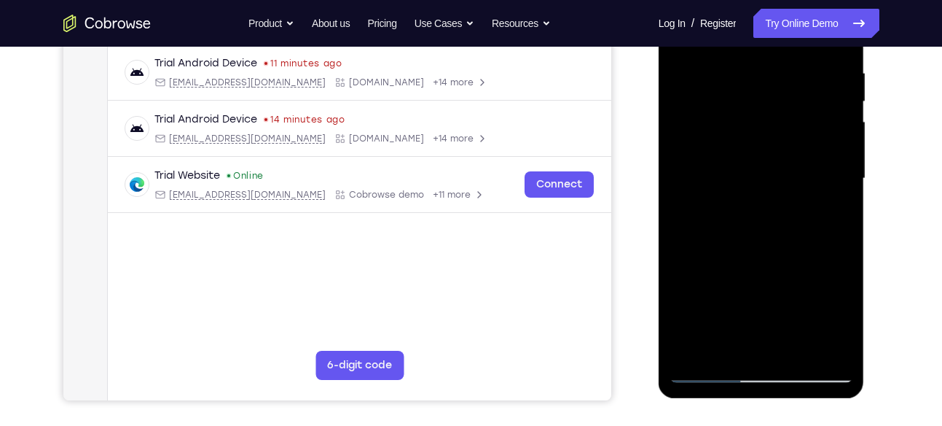
scroll to position [278, 0]
click at [709, 372] on div at bounding box center [762, 178] width 184 height 408
click at [749, 224] on div at bounding box center [762, 178] width 184 height 408
click at [712, 370] on div at bounding box center [762, 178] width 184 height 408
drag, startPoint x: 788, startPoint y: 240, endPoint x: 786, endPoint y: 312, distance: 72.2
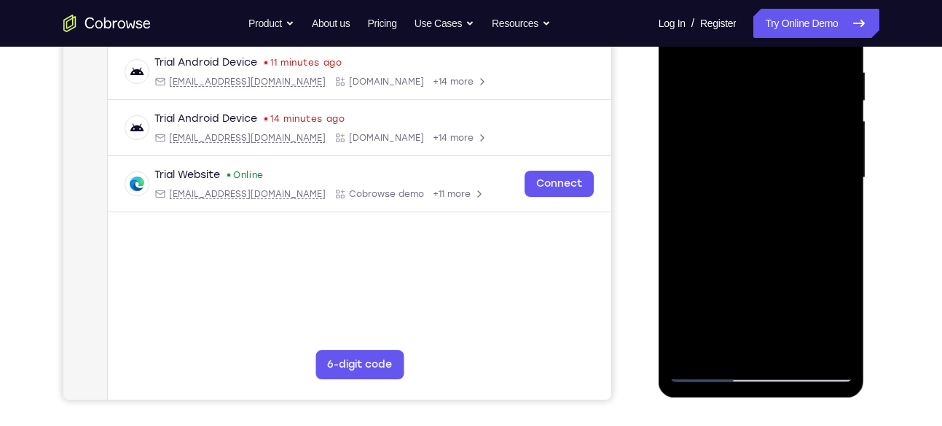
click at [786, 312] on div at bounding box center [762, 178] width 184 height 408
drag, startPoint x: 816, startPoint y: 182, endPoint x: 804, endPoint y: 354, distance: 171.7
click at [804, 354] on div at bounding box center [762, 178] width 184 height 408
drag, startPoint x: 825, startPoint y: 165, endPoint x: 812, endPoint y: 308, distance: 143.5
click at [812, 308] on div at bounding box center [762, 178] width 184 height 408
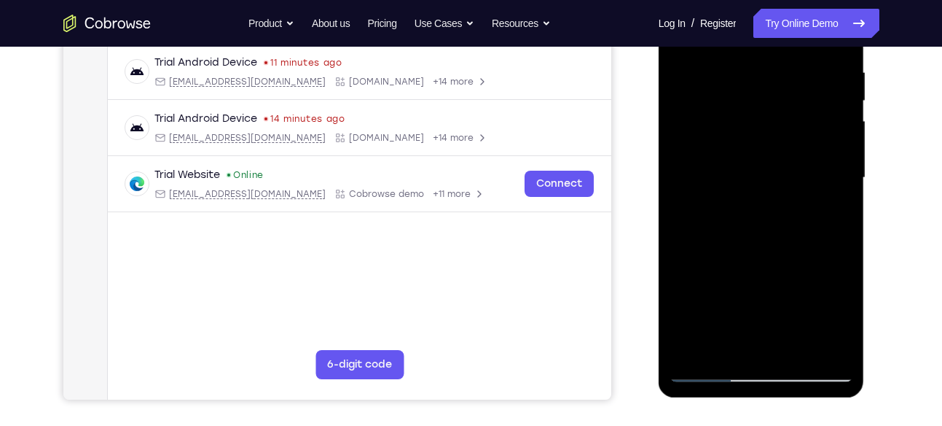
drag, startPoint x: 820, startPoint y: 162, endPoint x: 800, endPoint y: 293, distance: 132.8
click at [800, 293] on div at bounding box center [762, 178] width 184 height 408
drag, startPoint x: 811, startPoint y: 135, endPoint x: 800, endPoint y: 249, distance: 114.3
click at [800, 249] on div at bounding box center [762, 178] width 184 height 408
click at [711, 373] on div at bounding box center [762, 178] width 184 height 408
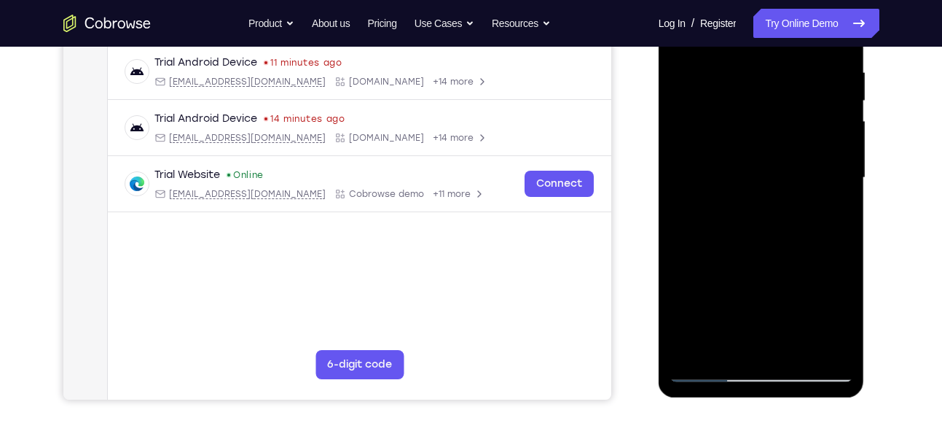
click at [762, 174] on div at bounding box center [762, 178] width 184 height 408
click at [721, 339] on div at bounding box center [762, 178] width 184 height 408
click at [806, 215] on div at bounding box center [762, 178] width 184 height 408
click at [809, 216] on div at bounding box center [762, 178] width 184 height 408
click at [703, 215] on div at bounding box center [762, 178] width 184 height 408
